Goal: Task Accomplishment & Management: Use online tool/utility

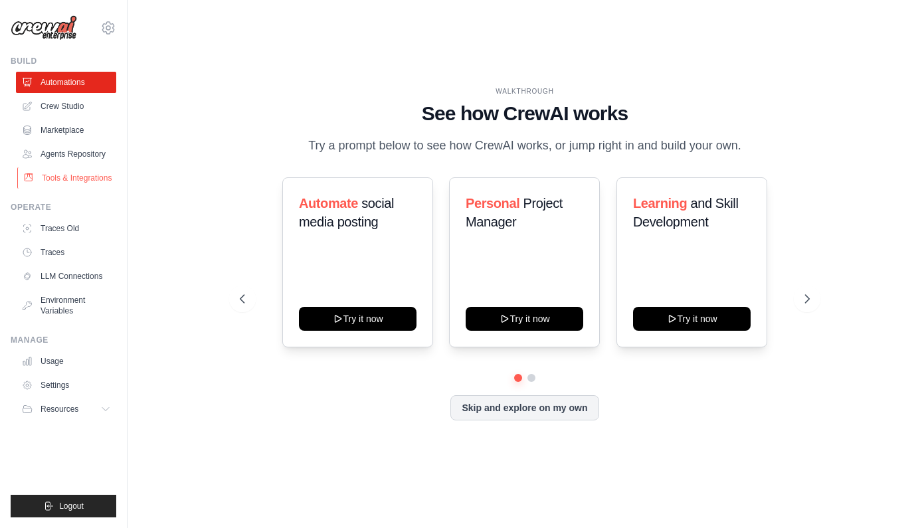
click at [92, 175] on link "Tools & Integrations" at bounding box center [67, 177] width 100 height 21
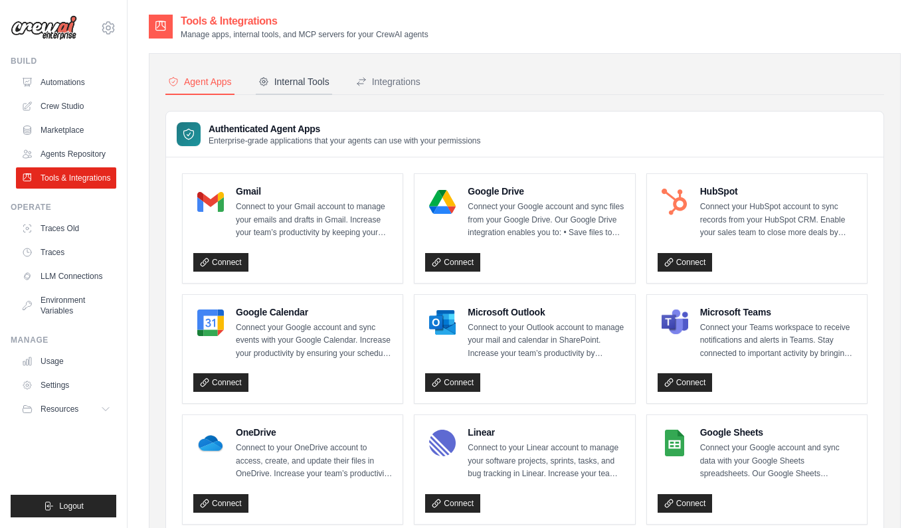
click at [306, 76] on div "Internal Tools" at bounding box center [293, 81] width 71 height 13
click at [308, 76] on div "Internal Tools" at bounding box center [293, 81] width 71 height 13
click at [305, 81] on div "Internal Tools" at bounding box center [293, 81] width 71 height 13
click at [393, 85] on div "Integrations" at bounding box center [388, 81] width 64 height 13
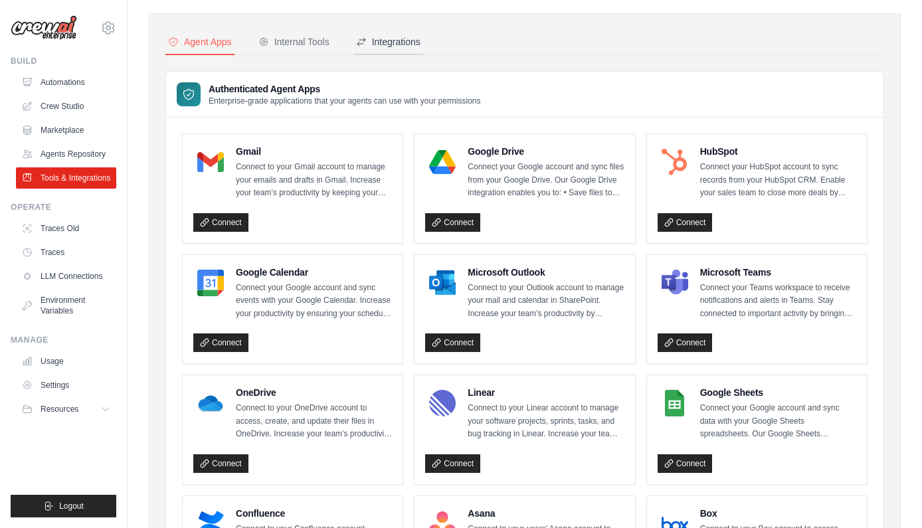
scroll to position [36, 0]
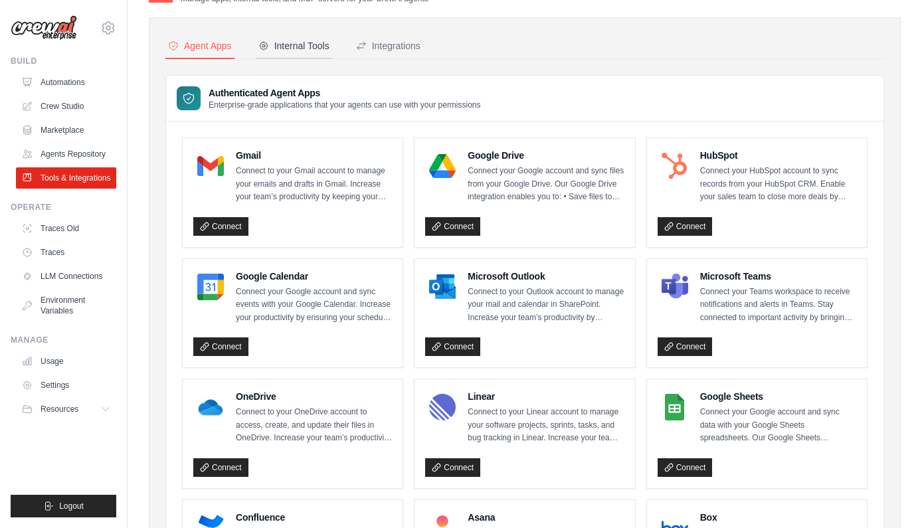
click at [310, 43] on div "Internal Tools" at bounding box center [293, 45] width 71 height 13
click at [316, 52] on div "Internal Tools" at bounding box center [293, 45] width 71 height 13
click at [193, 43] on div "Agent Apps" at bounding box center [200, 45] width 64 height 13
click at [283, 42] on div "Internal Tools" at bounding box center [293, 45] width 71 height 13
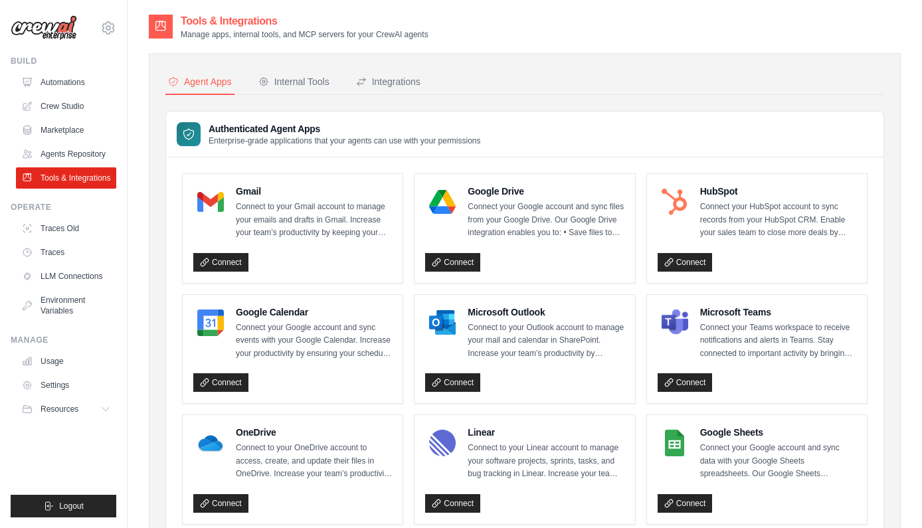
scroll to position [0, 0]
click at [80, 154] on link "Agents Repository" at bounding box center [67, 153] width 100 height 21
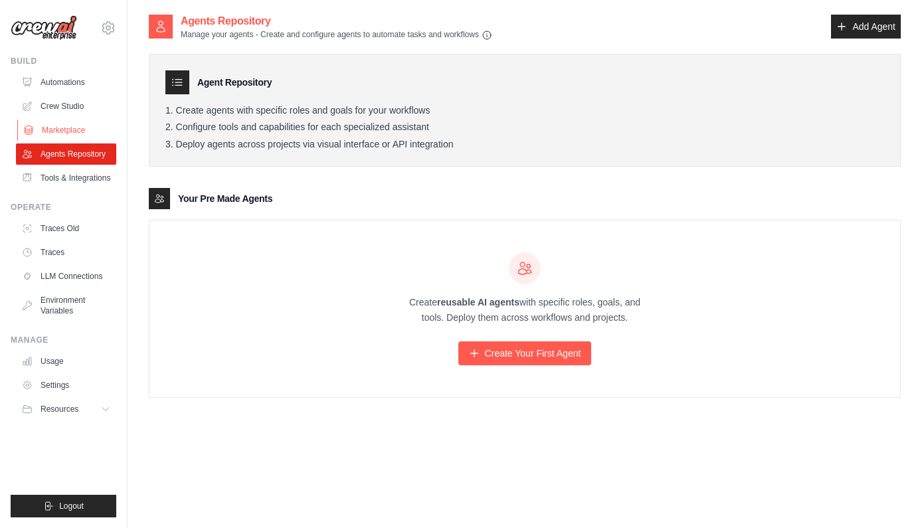
click at [74, 130] on link "Marketplace" at bounding box center [67, 130] width 100 height 21
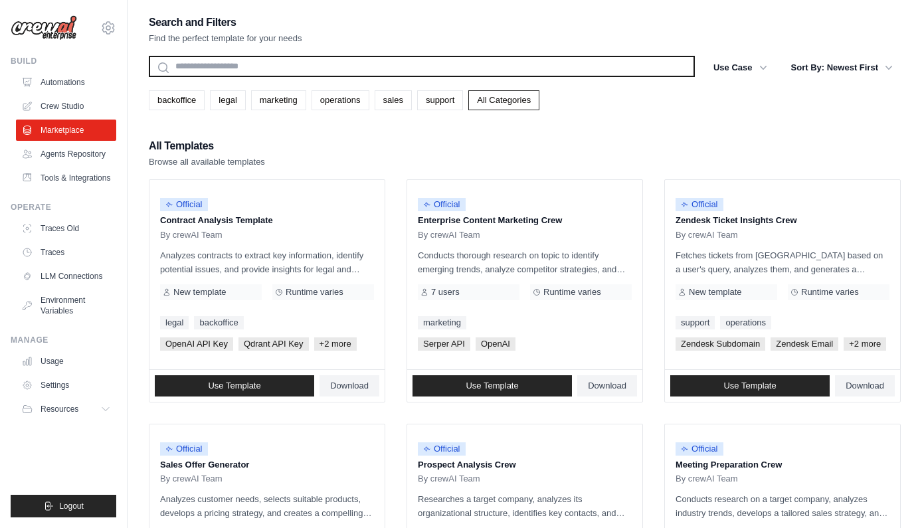
click at [292, 68] on input "text" at bounding box center [422, 66] width 546 height 21
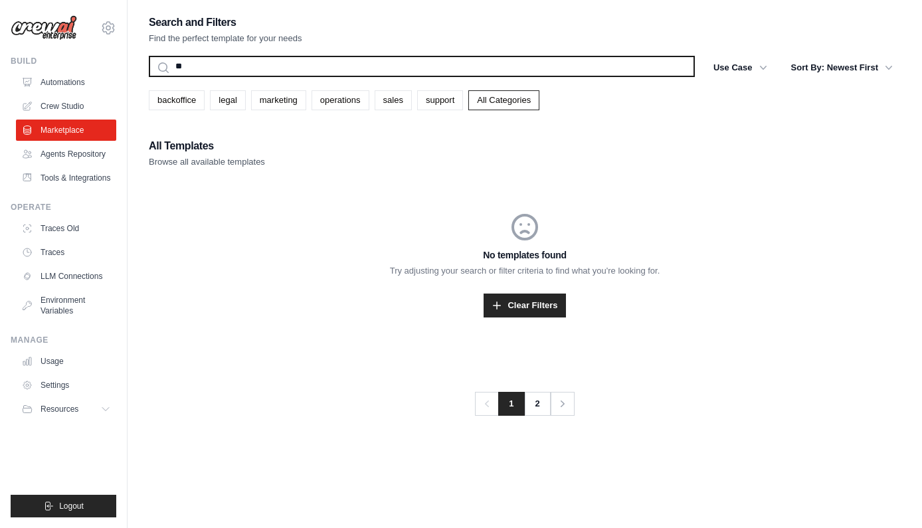
type input "*"
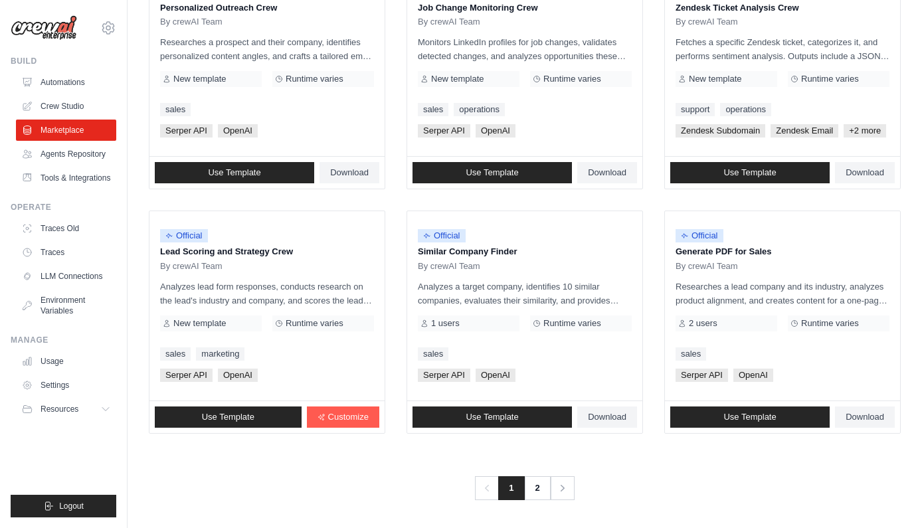
scroll to position [701, 0]
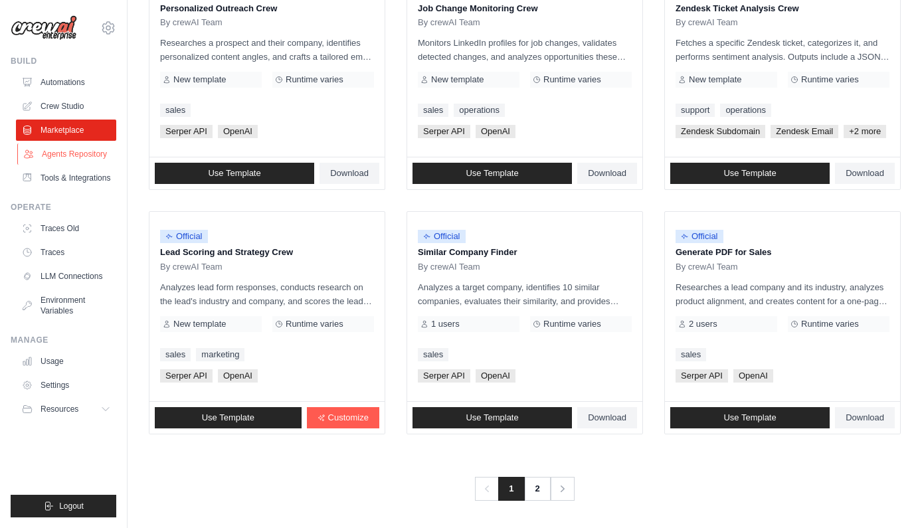
click at [86, 156] on link "Agents Repository" at bounding box center [67, 153] width 100 height 21
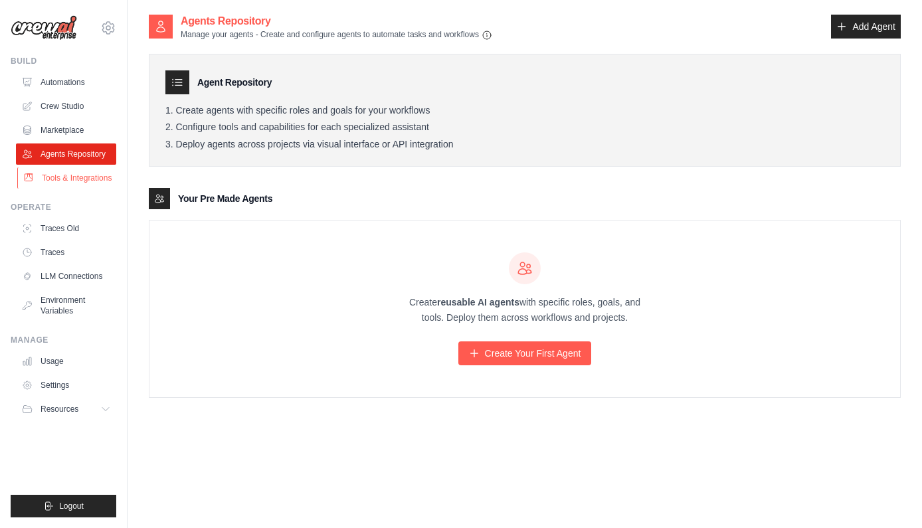
click at [84, 168] on link "Tools & Integrations" at bounding box center [67, 177] width 100 height 21
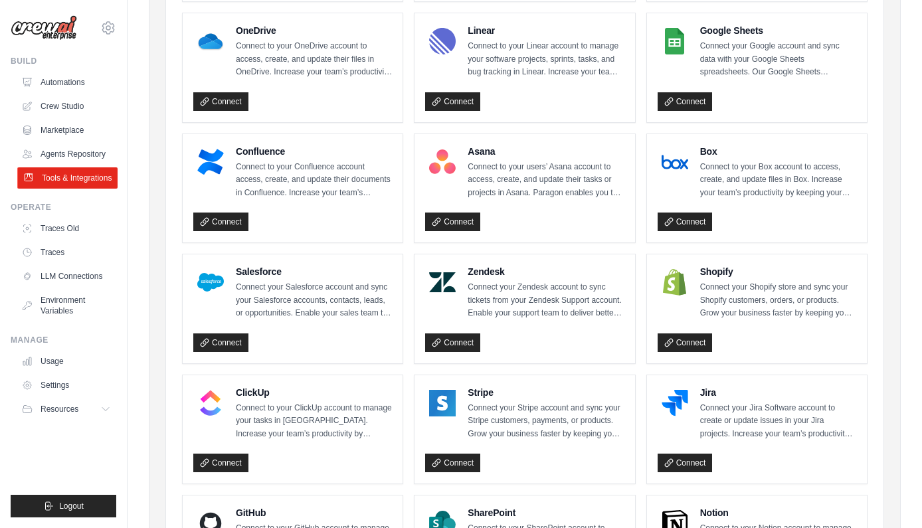
scroll to position [403, 0]
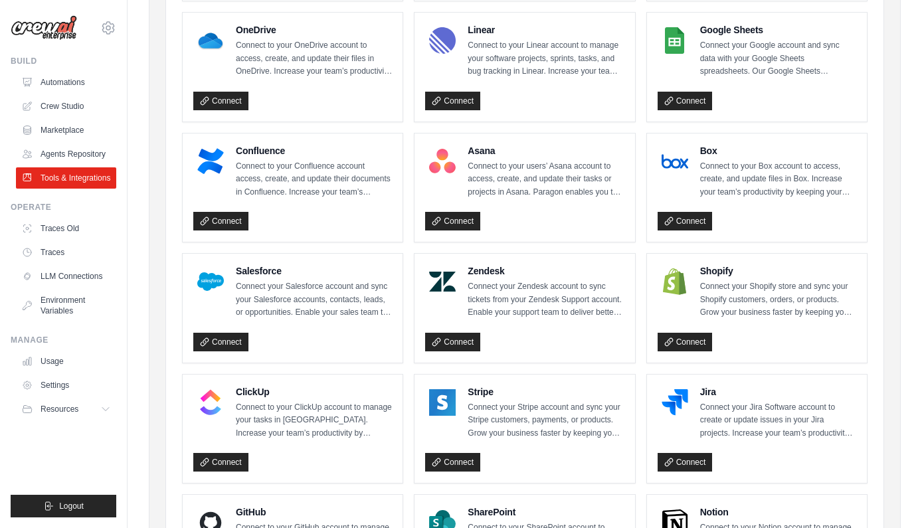
click at [266, 414] on p "Connect to your ClickUp account to manage your tasks in [GEOGRAPHIC_DATA]. Incr…" at bounding box center [314, 420] width 156 height 39
click at [254, 385] on h4 "ClickUp" at bounding box center [314, 391] width 156 height 13
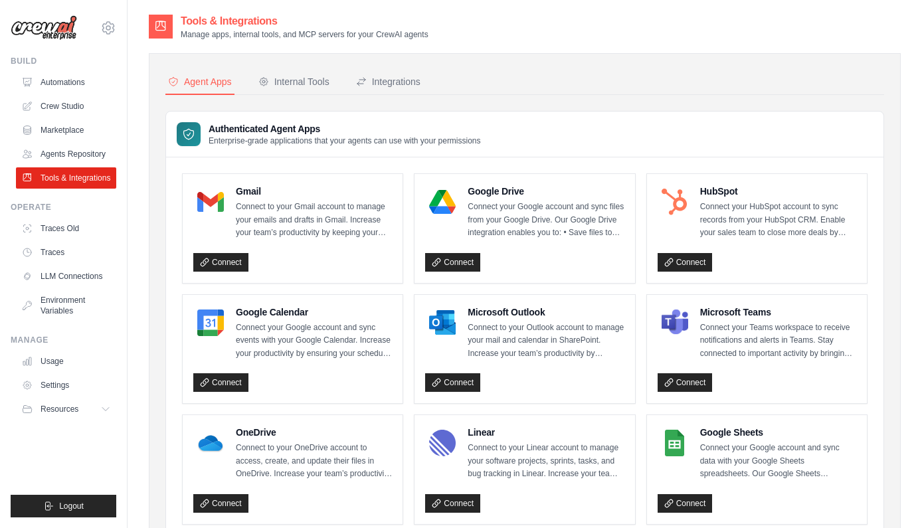
scroll to position [0, 0]
